Goal: Transaction & Acquisition: Purchase product/service

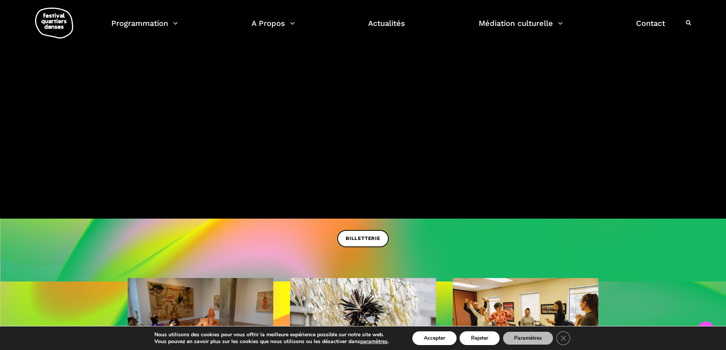
scroll to position [190, 0]
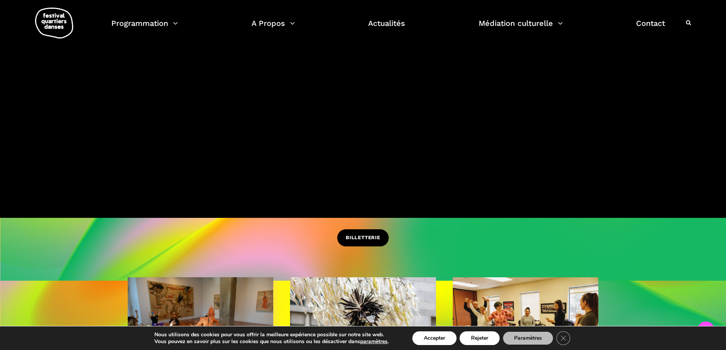
click at [359, 236] on span "BILLETTERIE" at bounding box center [362, 238] width 35 height 8
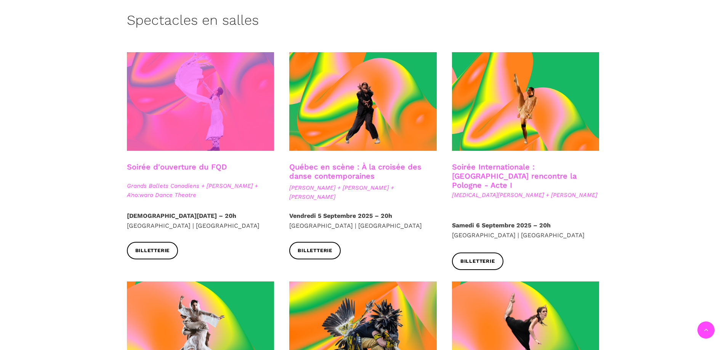
scroll to position [190, 0]
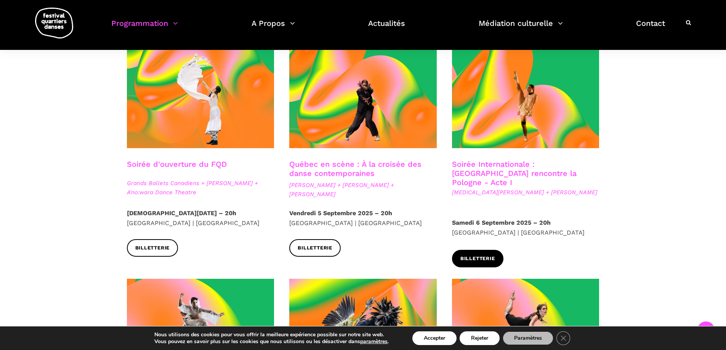
click at [467, 255] on span "Billetterie" at bounding box center [477, 259] width 35 height 8
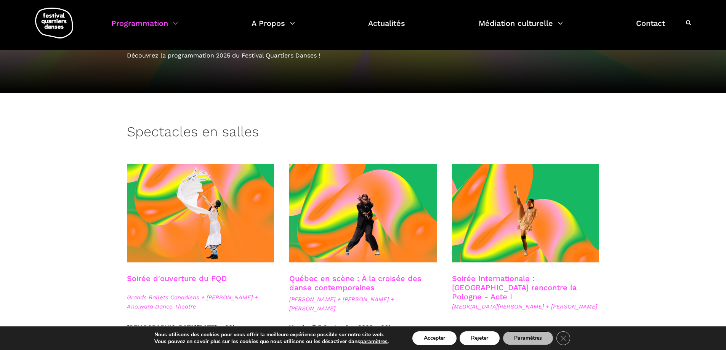
scroll to position [0, 0]
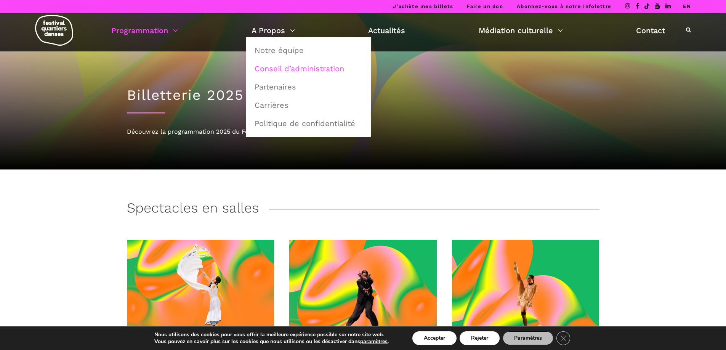
click at [303, 71] on link "Conseil d’administration" at bounding box center [308, 69] width 117 height 18
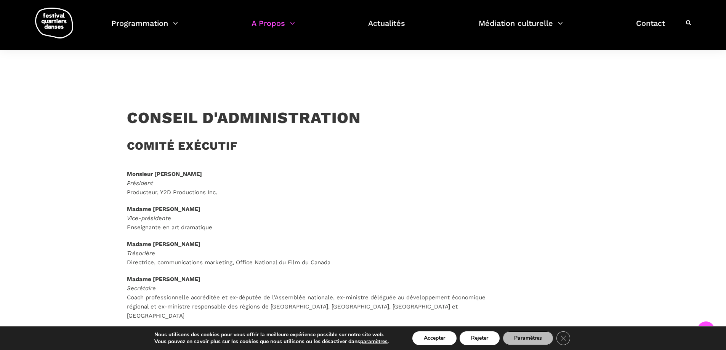
scroll to position [457, 0]
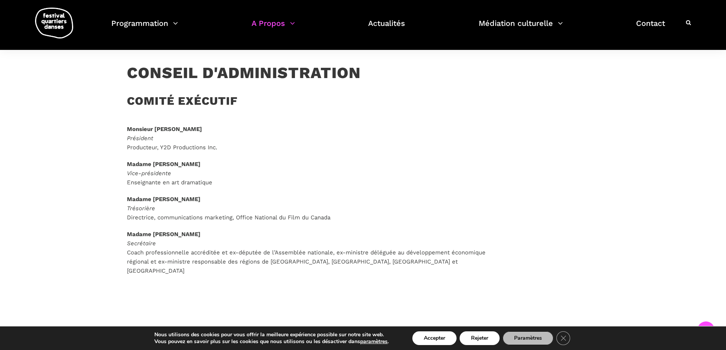
click at [157, 166] on strong "Madame [PERSON_NAME]" at bounding box center [164, 164] width 74 height 7
click at [179, 163] on strong "Madame Nathalie Berndsen" at bounding box center [164, 164] width 74 height 7
click at [190, 166] on strong "Madame Nathalie Berndsen" at bounding box center [164, 164] width 74 height 7
drag, startPoint x: 152, startPoint y: 163, endPoint x: 205, endPoint y: 165, distance: 52.6
click at [205, 165] on p "Madame Nathalie Berndsen Vice-présidente Enseignante en art dramatique" at bounding box center [314, 173] width 375 height 27
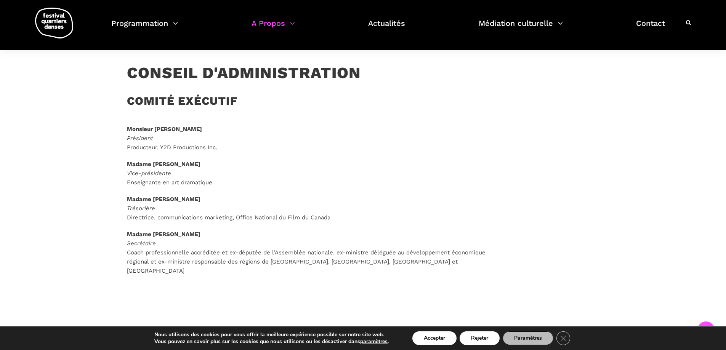
copy strong "Nathalie Berndsen"
click at [335, 157] on div "Monsieur Gregg Parks Président Producteur, Y2D Productions Inc. Madame Nathalie…" at bounding box center [314, 200] width 375 height 151
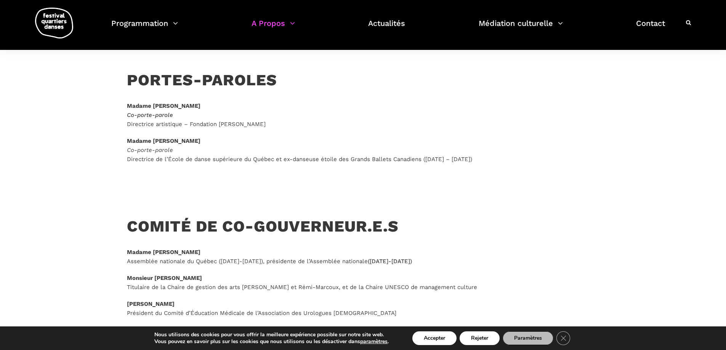
scroll to position [0, 0]
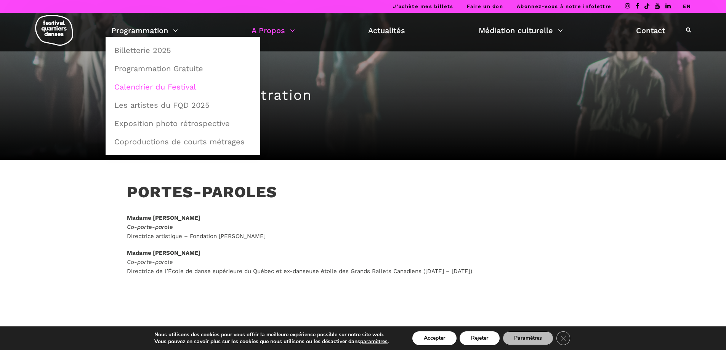
click at [158, 86] on link "Calendrier du Festival" at bounding box center [183, 87] width 146 height 18
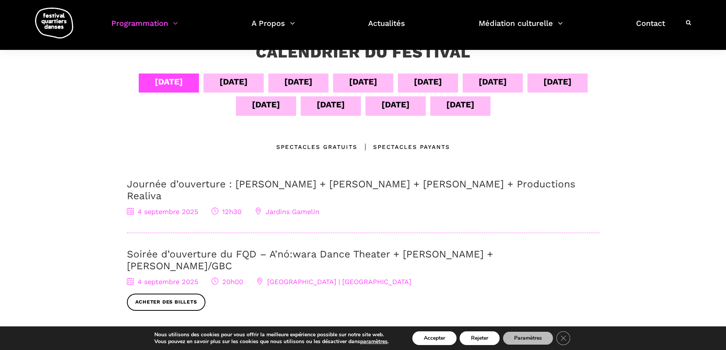
scroll to position [152, 0]
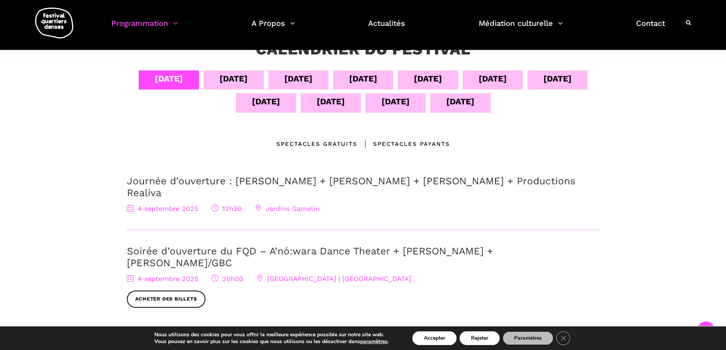
click at [256, 245] on link "Soirée d’ouverture du FQD – A’nó:wara Dance Theater + [PERSON_NAME] + [PERSON_N…" at bounding box center [310, 256] width 366 height 23
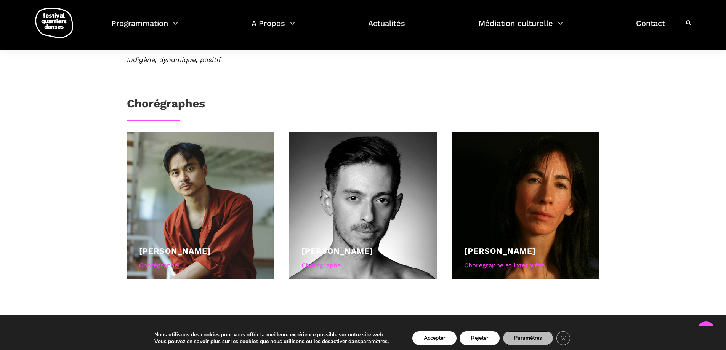
scroll to position [457, 0]
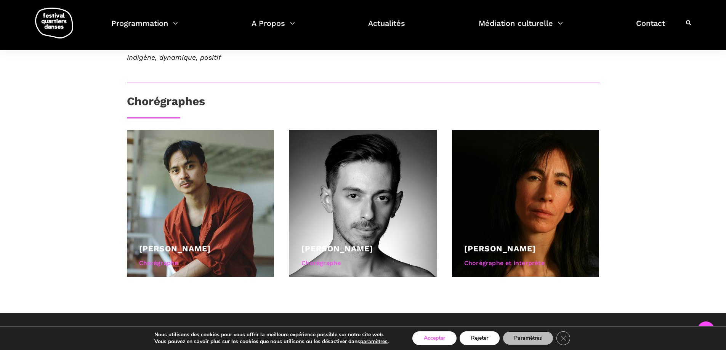
click at [435, 339] on button "Accepter" at bounding box center [434, 338] width 44 height 14
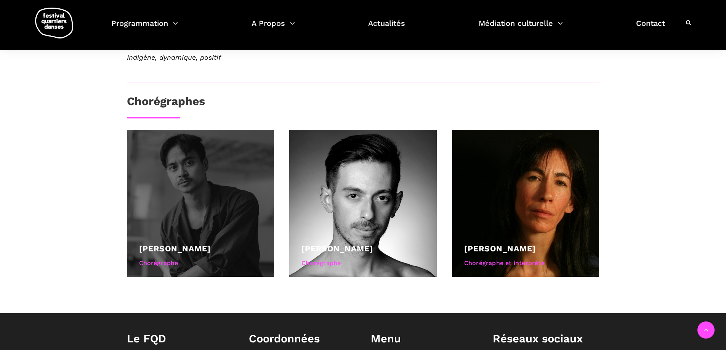
click at [182, 240] on div at bounding box center [200, 203] width 147 height 147
click at [198, 252] on link "Charles Brecard" at bounding box center [175, 249] width 72 height 10
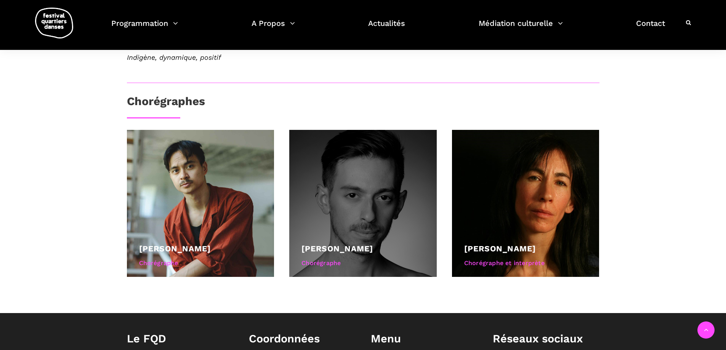
click at [322, 223] on div at bounding box center [362, 203] width 147 height 147
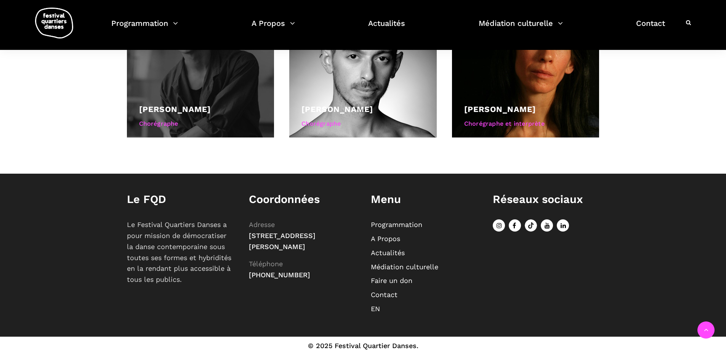
scroll to position [602, 0]
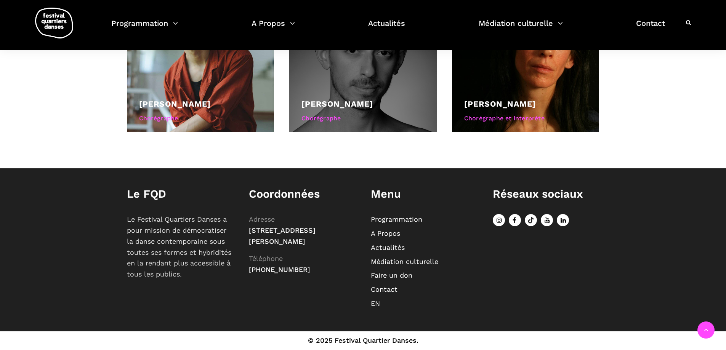
click at [351, 128] on div at bounding box center [362, 58] width 147 height 147
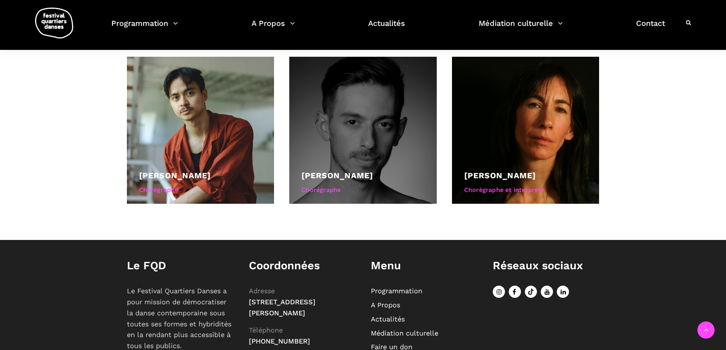
scroll to position [526, 0]
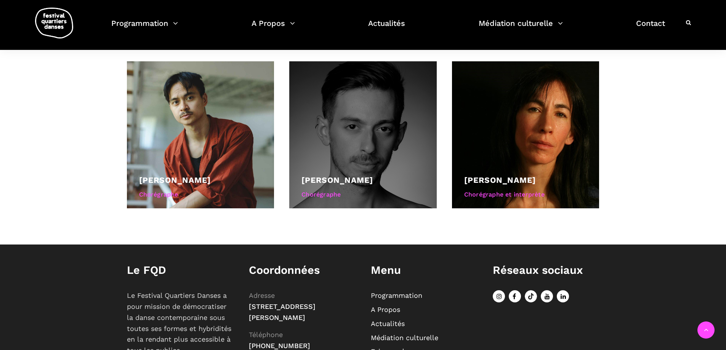
click at [350, 152] on div at bounding box center [362, 134] width 147 height 147
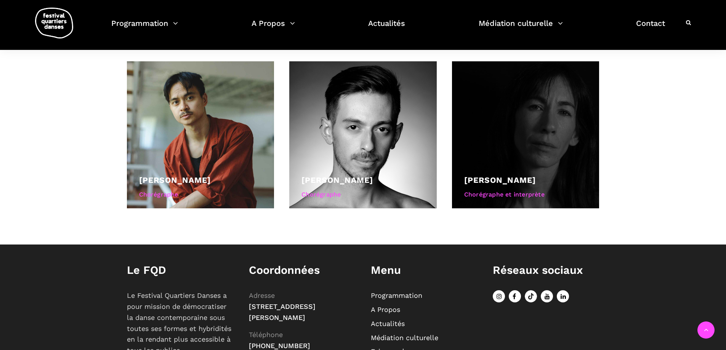
click at [481, 154] on div at bounding box center [525, 134] width 147 height 147
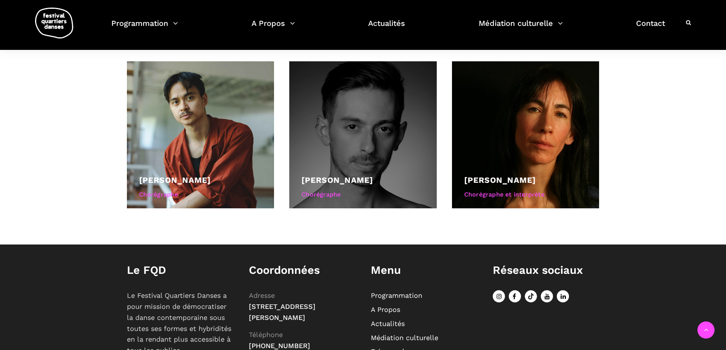
click at [329, 196] on div "Chorégraphe" at bounding box center [362, 195] width 123 height 10
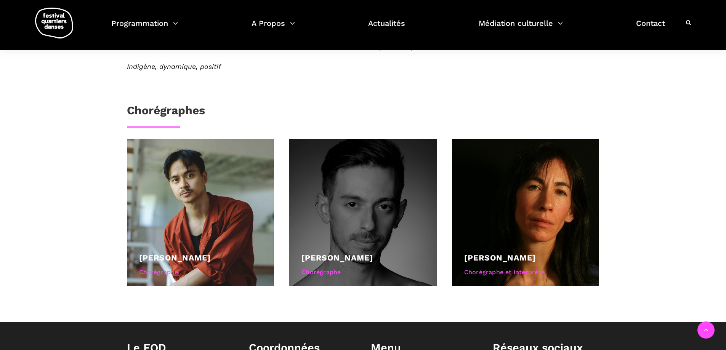
scroll to position [449, 0]
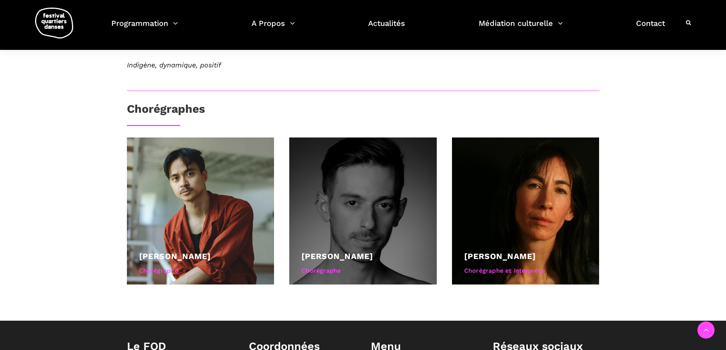
click at [350, 216] on div at bounding box center [362, 211] width 147 height 147
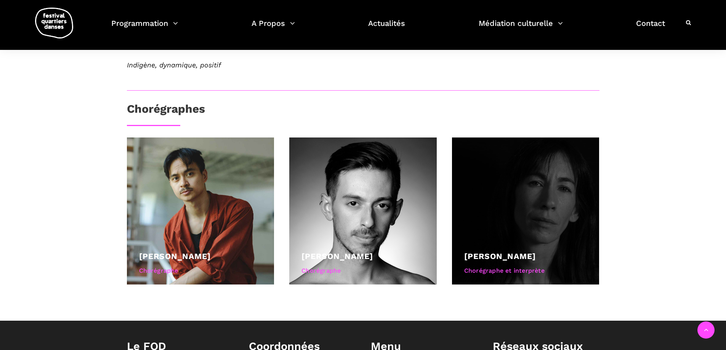
click at [509, 214] on div at bounding box center [525, 211] width 147 height 147
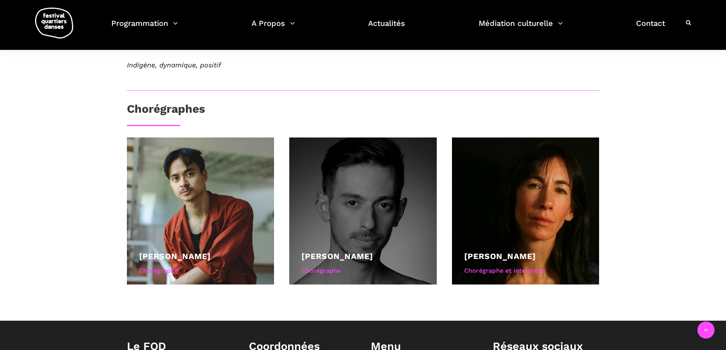
click at [327, 236] on div at bounding box center [362, 211] width 147 height 147
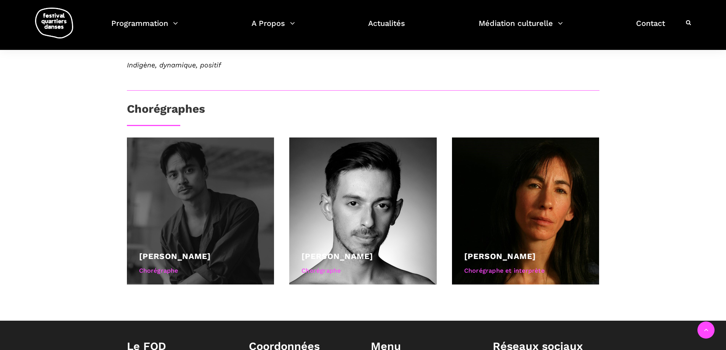
click at [225, 235] on div at bounding box center [200, 211] width 147 height 147
click at [165, 272] on div "Chorégraphe" at bounding box center [200, 271] width 123 height 10
click at [195, 249] on div at bounding box center [200, 211] width 147 height 147
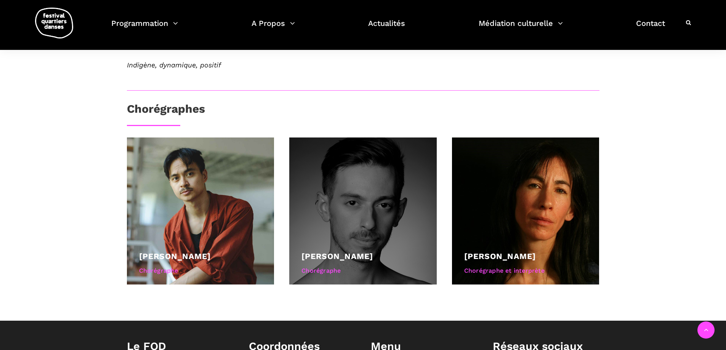
click at [322, 221] on div at bounding box center [362, 211] width 147 height 147
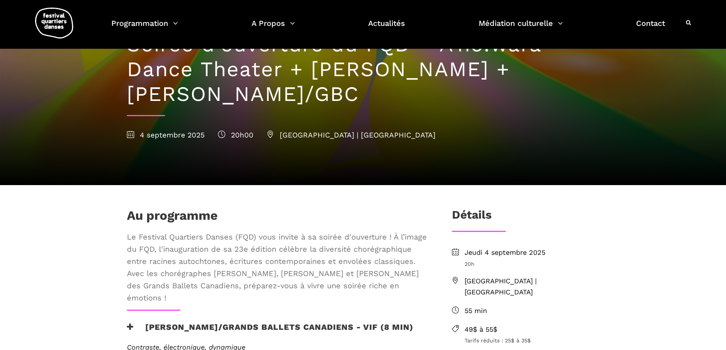
scroll to position [0, 0]
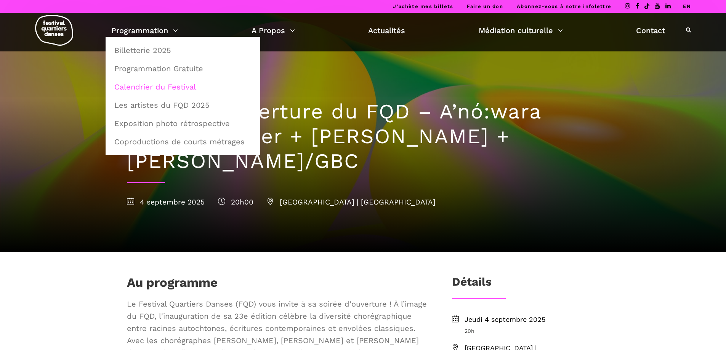
click at [145, 85] on link "Calendrier du Festival" at bounding box center [183, 87] width 146 height 18
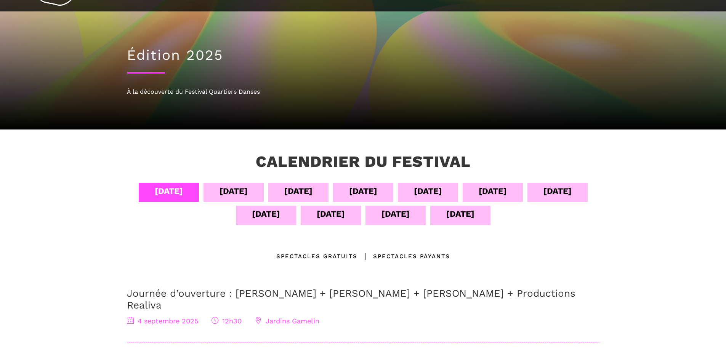
scroll to position [76, 0]
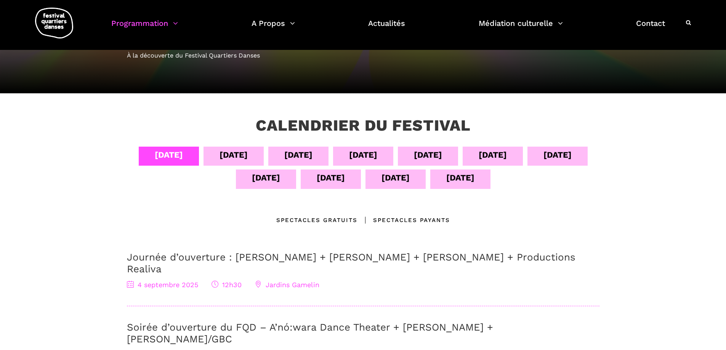
click at [310, 155] on div "[DATE]" at bounding box center [298, 154] width 28 height 13
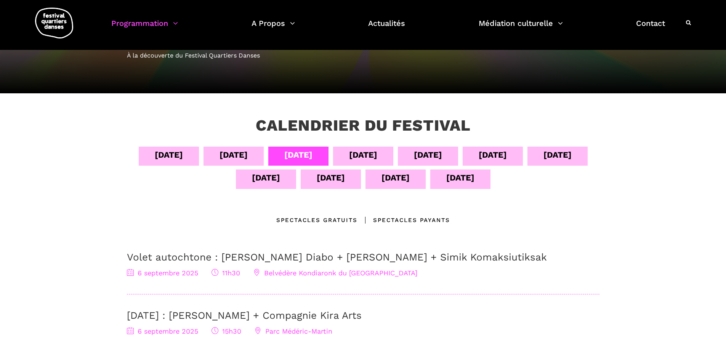
click at [429, 153] on div "08 sept" at bounding box center [428, 154] width 28 height 13
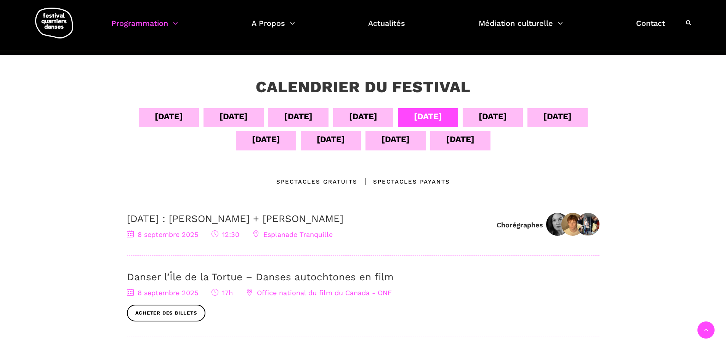
scroll to position [114, 0]
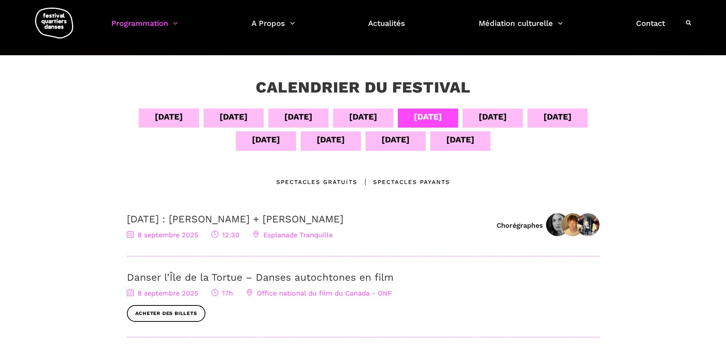
click at [506, 115] on div "09 sept" at bounding box center [492, 116] width 28 height 13
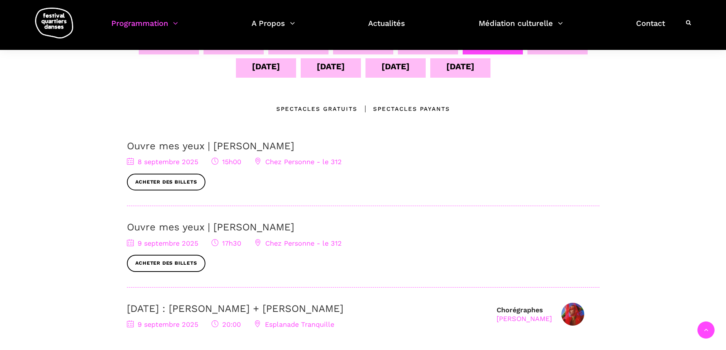
scroll to position [190, 0]
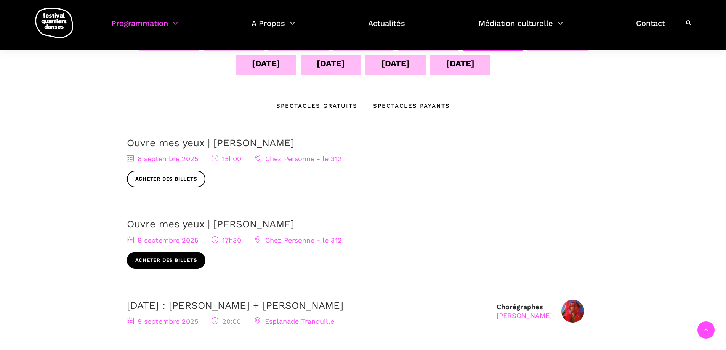
click at [174, 260] on link "Acheter des billets" at bounding box center [166, 260] width 78 height 17
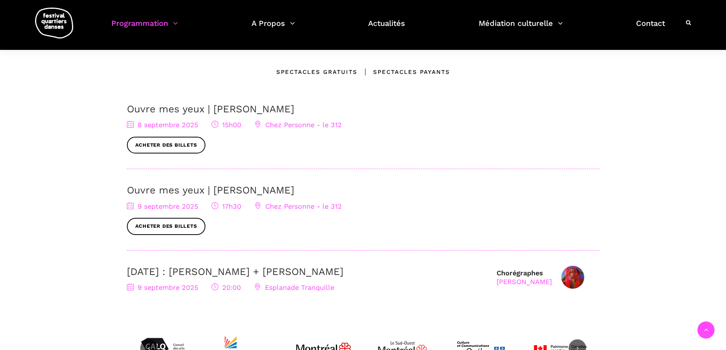
scroll to position [76, 0]
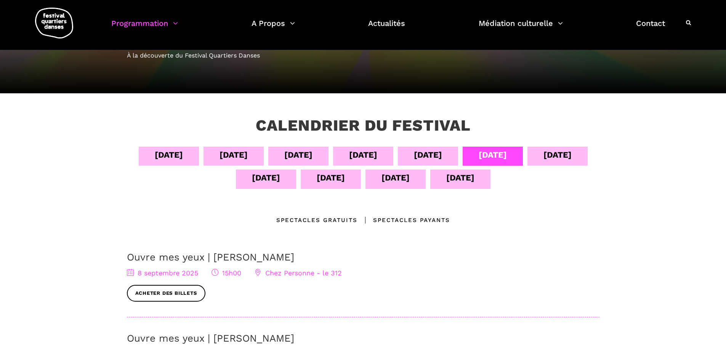
click at [166, 152] on div "04 sept" at bounding box center [169, 154] width 28 height 13
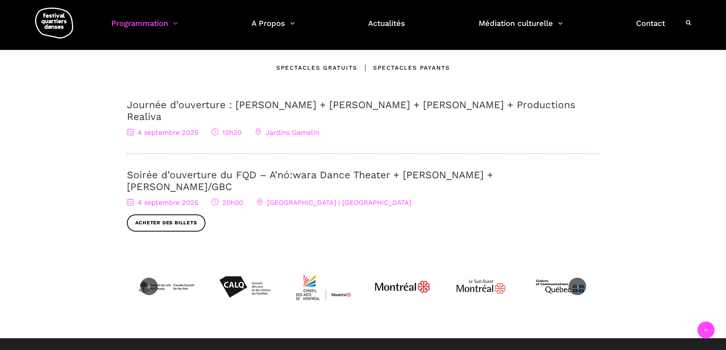
scroll to position [190, 0]
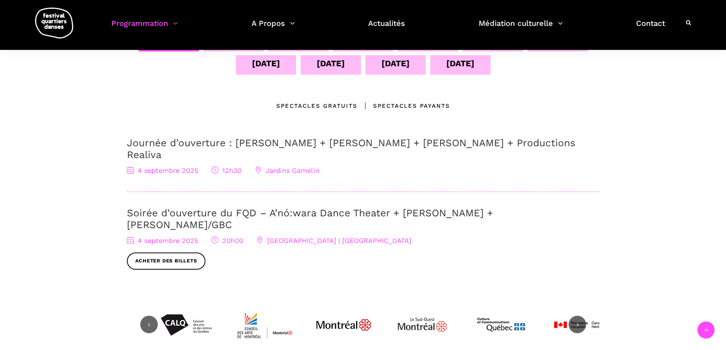
click at [301, 207] on link "Soirée d’ouverture du FQD – A’nó:wara Dance Theater + [PERSON_NAME] + [PERSON_N…" at bounding box center [310, 218] width 366 height 23
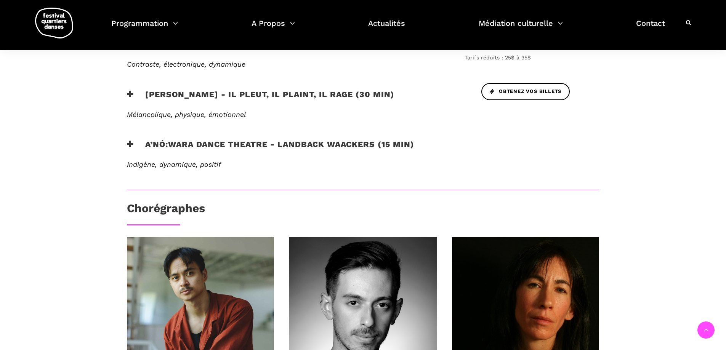
scroll to position [305, 0]
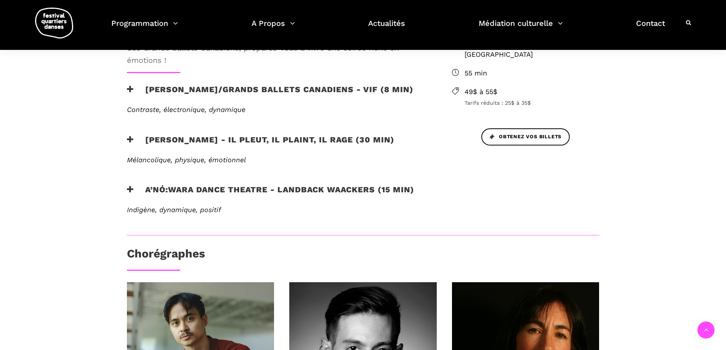
click at [270, 190] on h3 "A’nó:wara Dance Theatre - Landback Waackers (15 min)" at bounding box center [270, 194] width 287 height 19
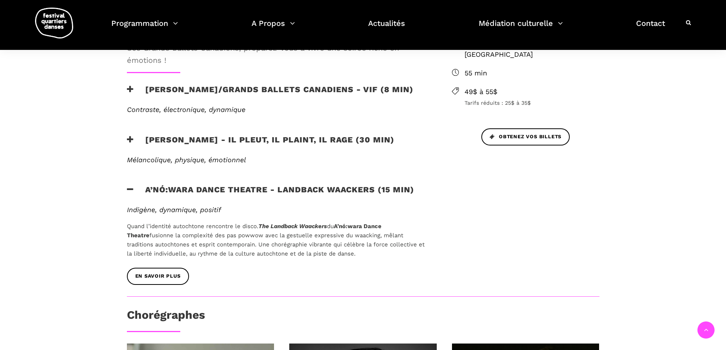
scroll to position [343, 0]
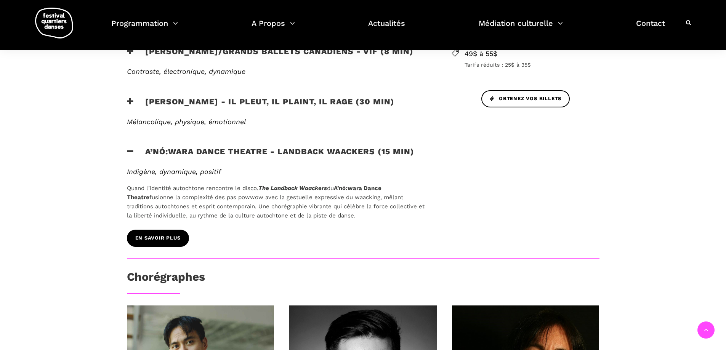
click at [159, 240] on span "EN SAVOIR PLUS" at bounding box center [157, 238] width 45 height 8
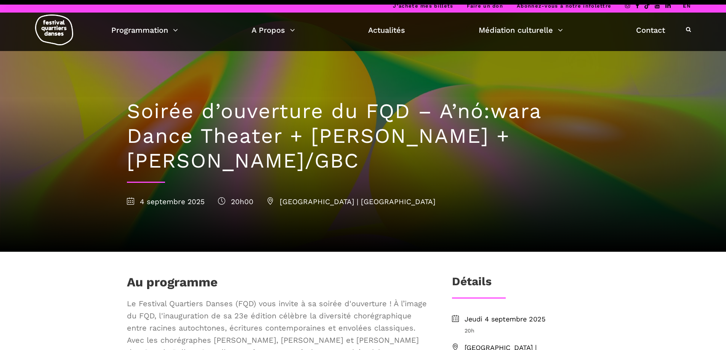
scroll to position [0, 0]
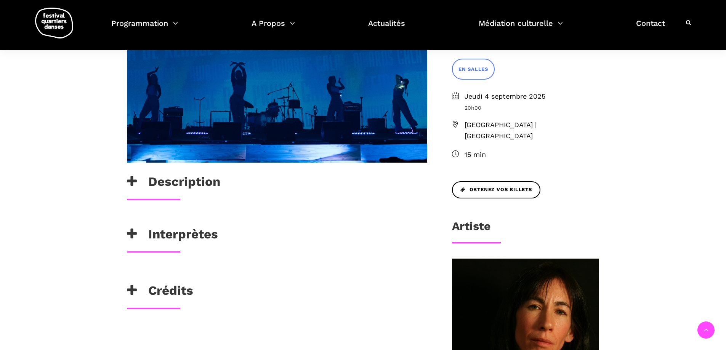
scroll to position [229, 0]
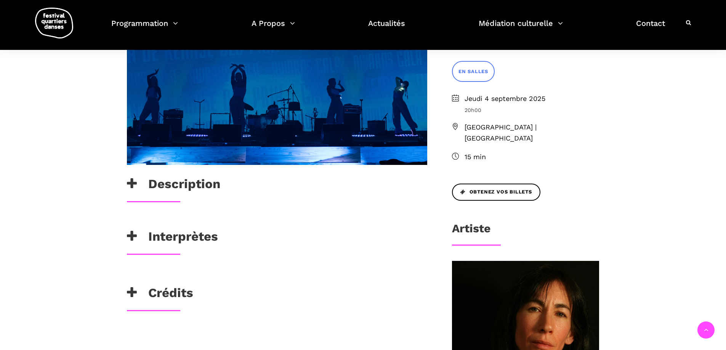
click at [198, 239] on h3 "Interprètes" at bounding box center [172, 238] width 91 height 19
click at [172, 187] on h3 "Description" at bounding box center [173, 185] width 93 height 19
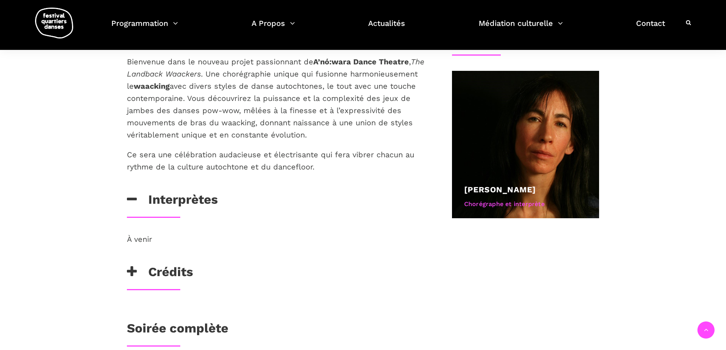
scroll to position [419, 0]
click at [189, 272] on h3 "Crédits" at bounding box center [160, 273] width 66 height 19
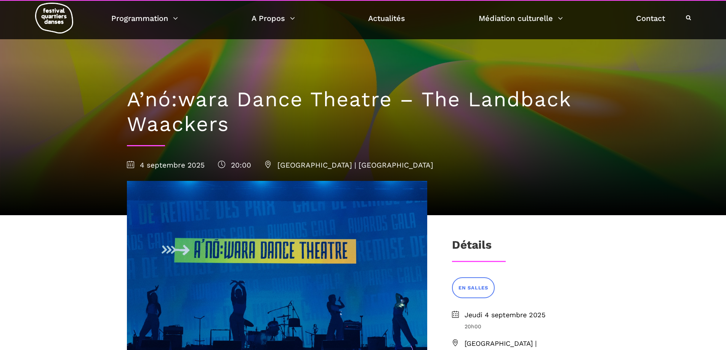
scroll to position [0, 0]
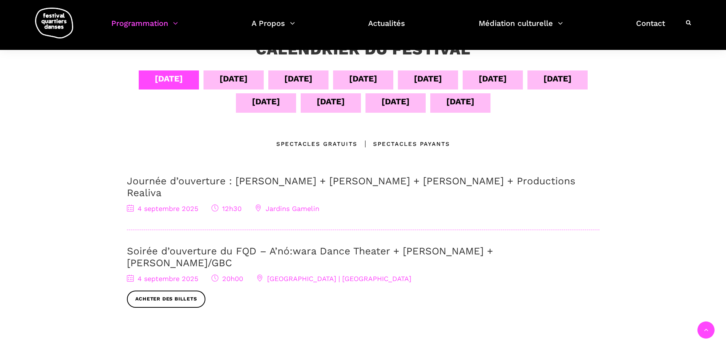
scroll to position [114, 0]
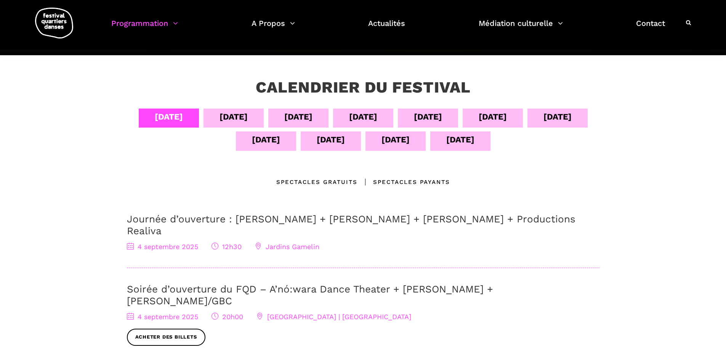
click at [230, 120] on div "[DATE]" at bounding box center [233, 116] width 28 height 13
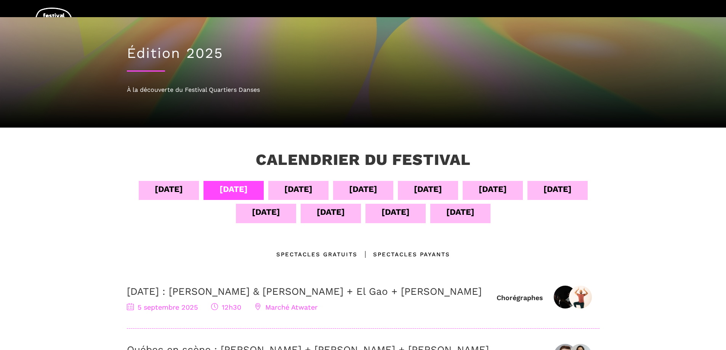
scroll to position [0, 0]
